Goal: Task Accomplishment & Management: Use online tool/utility

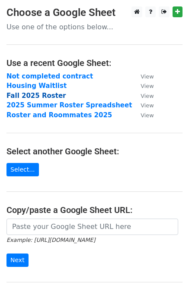
click at [41, 96] on strong "Fall 2025 Roster" at bounding box center [36, 96] width 60 height 8
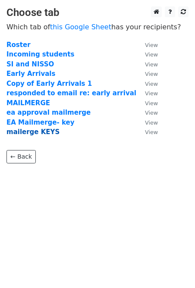
click at [44, 131] on strong "mailerge KEYS" at bounding box center [32, 132] width 53 height 8
click at [33, 133] on strong "mailerge KEYS" at bounding box center [32, 132] width 53 height 8
click at [19, 131] on strong "mailerge KEYS" at bounding box center [32, 132] width 53 height 8
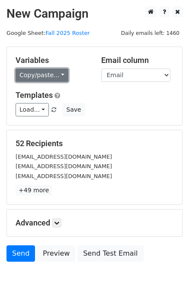
click at [46, 78] on link "Copy/paste..." at bounding box center [42, 75] width 53 height 13
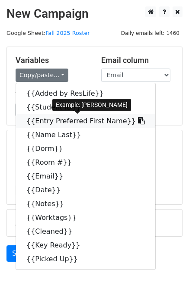
click at [45, 119] on link "{{Entry Preferred First Name}}" at bounding box center [85, 121] width 139 height 14
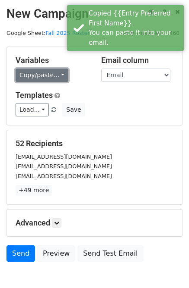
drag, startPoint x: 47, startPoint y: 76, endPoint x: 47, endPoint y: 107, distance: 31.5
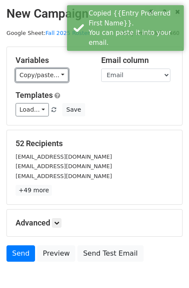
click at [47, 76] on link "Copy/paste..." at bounding box center [42, 75] width 53 height 13
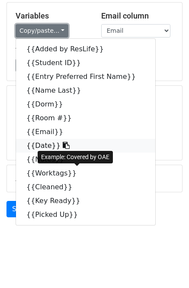
scroll to position [47, 0]
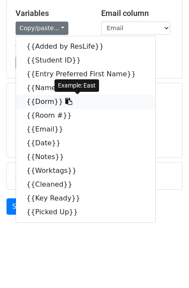
click at [34, 101] on link "{{Dorm}}" at bounding box center [85, 102] width 139 height 14
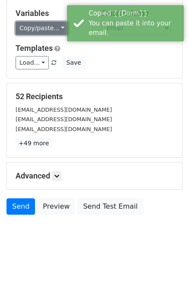
click at [27, 31] on link "Copy/paste..." at bounding box center [42, 28] width 53 height 13
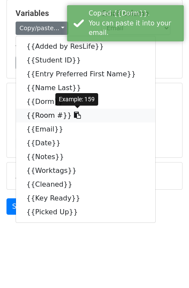
click at [44, 114] on link "{{Room #}}" at bounding box center [85, 116] width 139 height 14
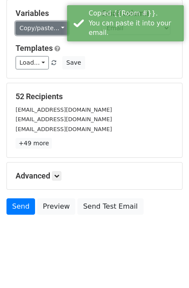
click at [44, 27] on link "Copy/paste..." at bounding box center [42, 28] width 53 height 13
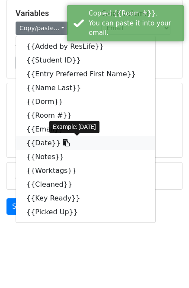
click at [36, 145] on link "{{Date}}" at bounding box center [85, 143] width 139 height 14
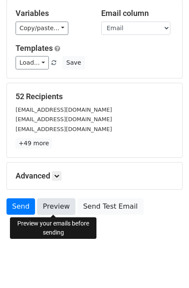
click at [62, 207] on link "Preview" at bounding box center [56, 207] width 38 height 16
click at [61, 205] on link "Preview" at bounding box center [56, 207] width 38 height 16
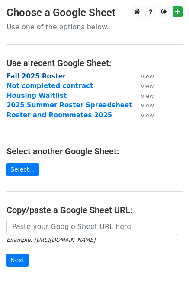
click at [53, 78] on strong "Fall 2025 Roster" at bounding box center [36, 76] width 60 height 8
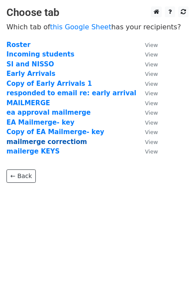
click at [24, 142] on strong "mailmerge correctiom" at bounding box center [46, 142] width 81 height 8
click at [40, 142] on strong "mailmerge correctiom" at bounding box center [46, 142] width 81 height 8
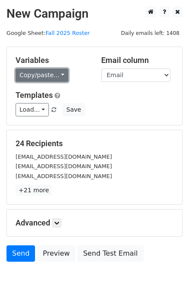
click at [20, 71] on link "Copy/paste..." at bounding box center [42, 75] width 53 height 13
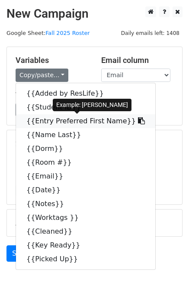
click at [51, 124] on link "{{Entry Preferred First Name}}" at bounding box center [85, 121] width 139 height 14
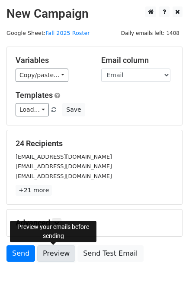
click at [52, 253] on link "Preview" at bounding box center [56, 254] width 38 height 16
drag, startPoint x: 54, startPoint y: 258, endPoint x: 95, endPoint y: 236, distance: 46.3
click at [54, 258] on link "Preview" at bounding box center [56, 254] width 38 height 16
click at [60, 246] on link "Preview" at bounding box center [56, 254] width 38 height 16
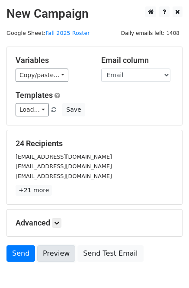
click at [61, 250] on link "Preview" at bounding box center [56, 254] width 38 height 16
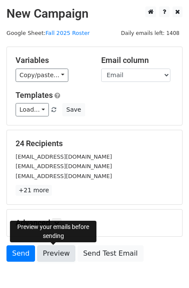
click at [57, 253] on link "Preview" at bounding box center [56, 254] width 38 height 16
click at [58, 259] on link "Preview" at bounding box center [56, 254] width 38 height 16
click at [48, 259] on link "Preview" at bounding box center [56, 254] width 38 height 16
